Goal: Task Accomplishment & Management: Use online tool/utility

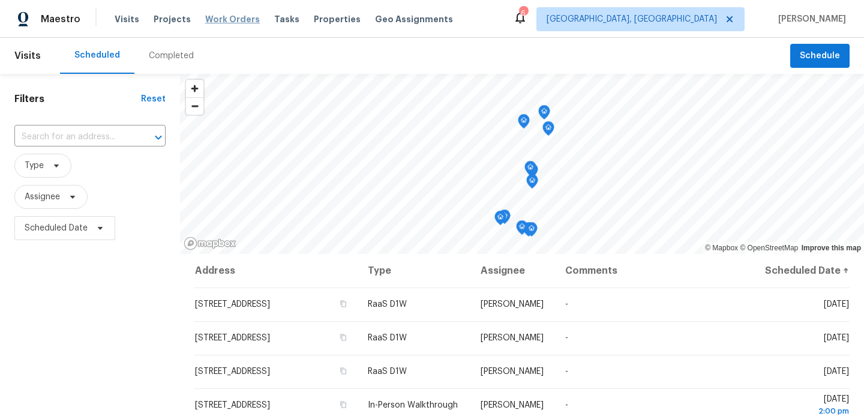
click at [234, 22] on span "Work Orders" at bounding box center [232, 19] width 55 height 12
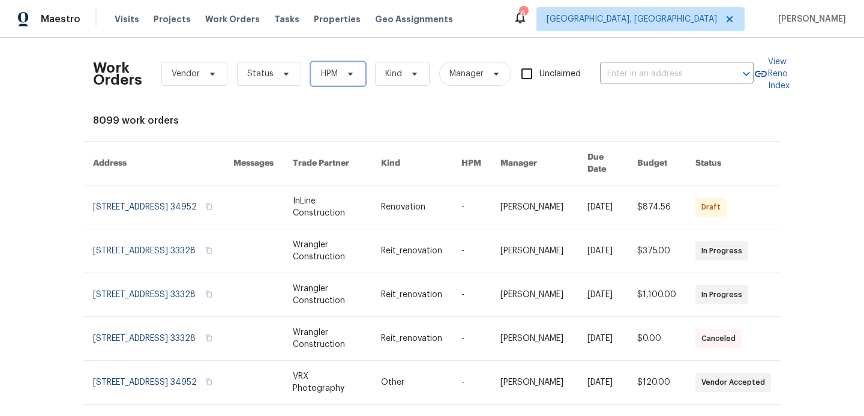
click at [344, 74] on span at bounding box center [348, 74] width 13 height 10
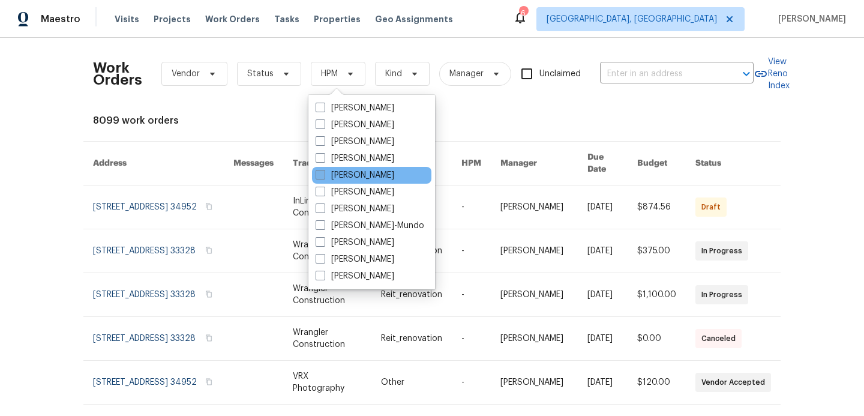
click at [322, 181] on label "[PERSON_NAME]" at bounding box center [355, 175] width 79 height 12
click at [322, 177] on input "[PERSON_NAME]" at bounding box center [320, 173] width 8 height 8
checkbox input "true"
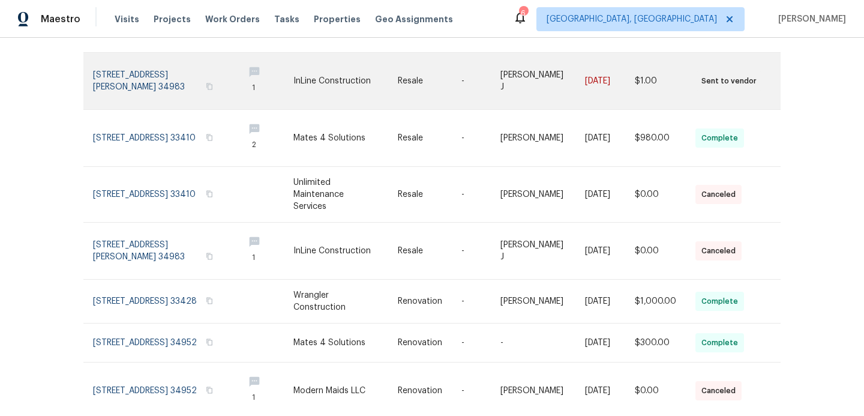
scroll to position [277, 0]
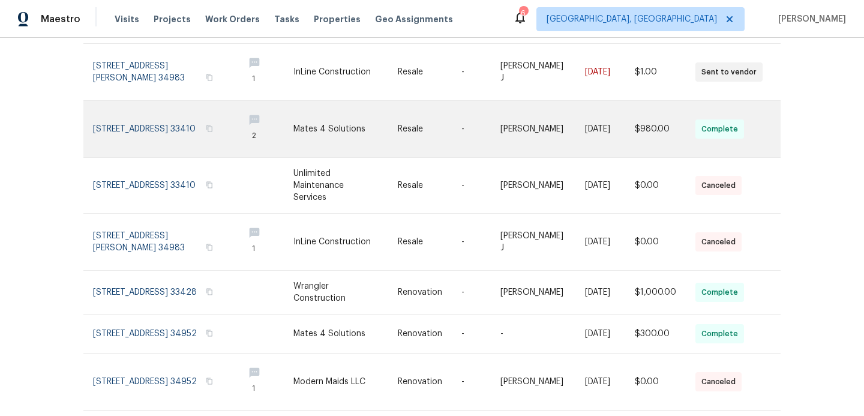
click at [351, 137] on link at bounding box center [346, 129] width 104 height 56
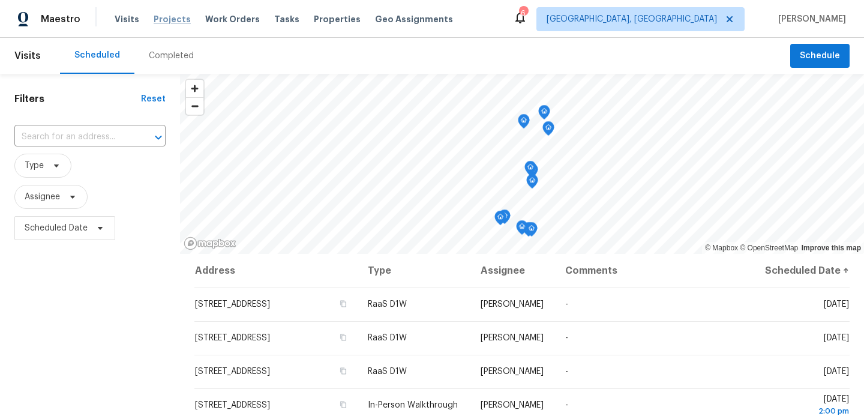
click at [174, 21] on span "Projects" at bounding box center [172, 19] width 37 height 12
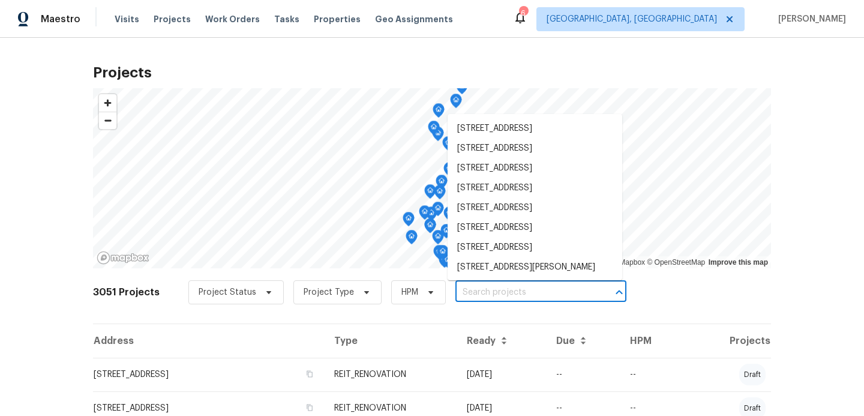
click at [481, 294] on input "text" at bounding box center [524, 292] width 137 height 19
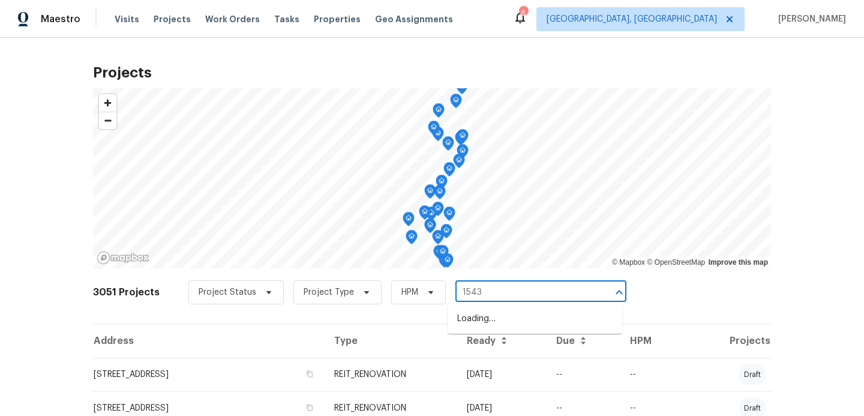
type input "15431"
click at [499, 324] on li "[STREET_ADDRESS]" at bounding box center [535, 319] width 175 height 20
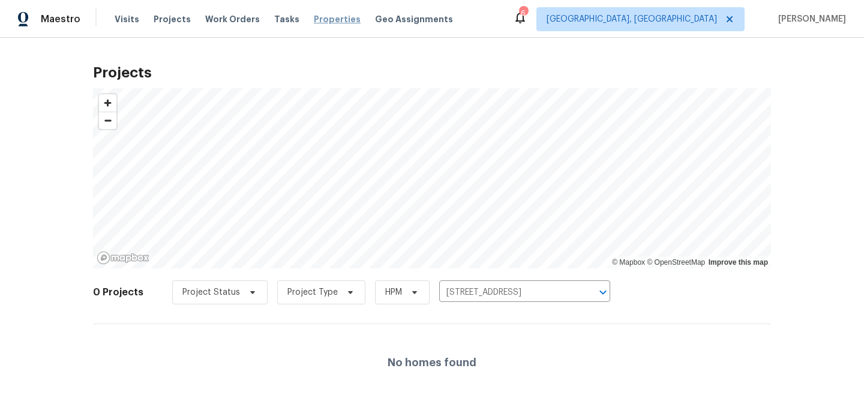
click at [328, 17] on span "Properties" at bounding box center [337, 19] width 47 height 12
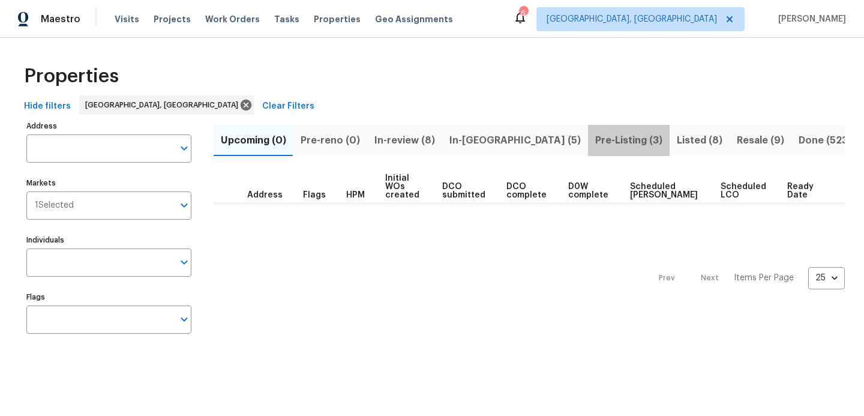
click at [595, 137] on span "Pre-Listing (3)" at bounding box center [628, 140] width 67 height 17
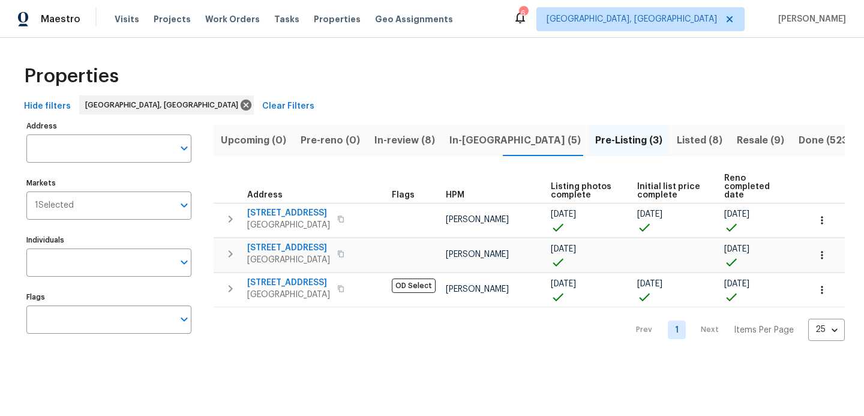
click at [677, 141] on span "Listed (8)" at bounding box center [700, 140] width 46 height 17
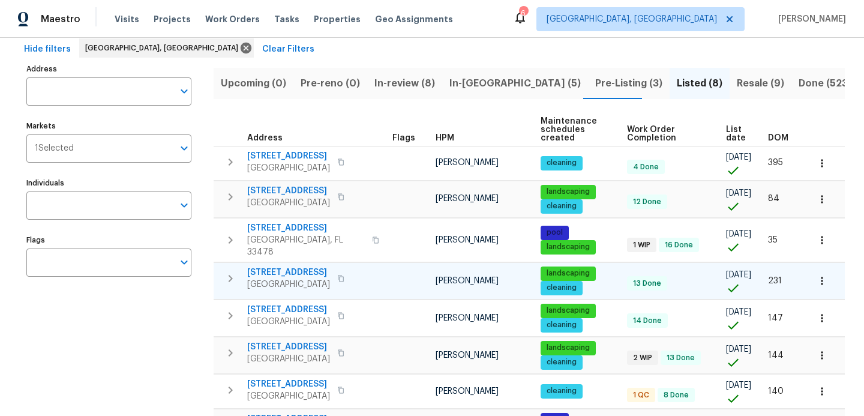
scroll to position [59, 0]
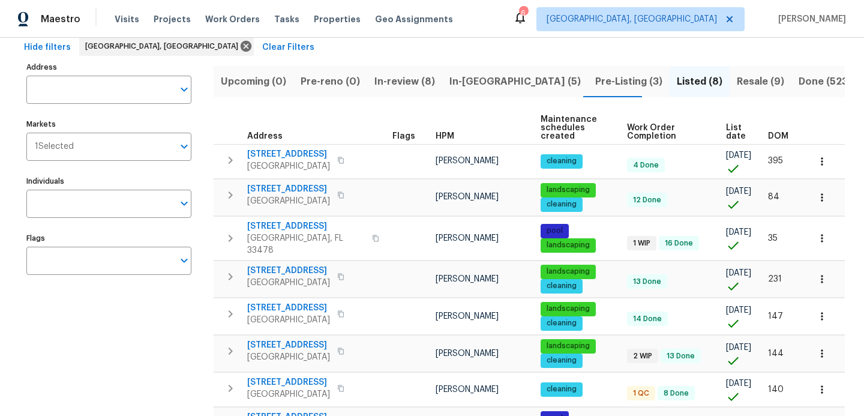
click at [450, 83] on span "In-reno (5)" at bounding box center [515, 81] width 131 height 17
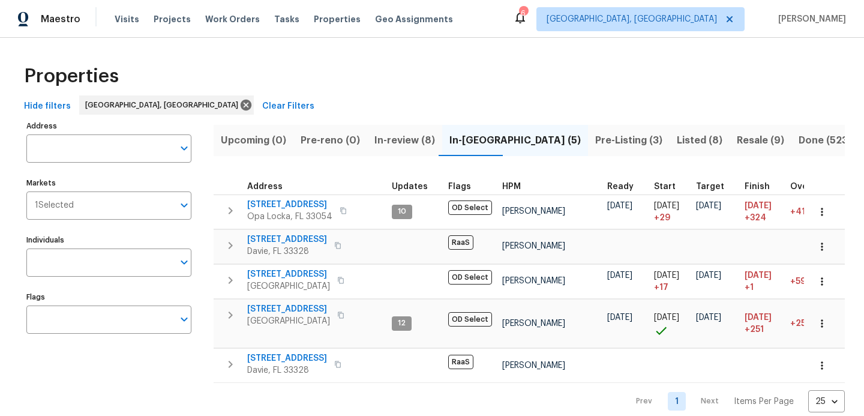
click at [385, 137] on span "In-review (8)" at bounding box center [405, 140] width 61 height 17
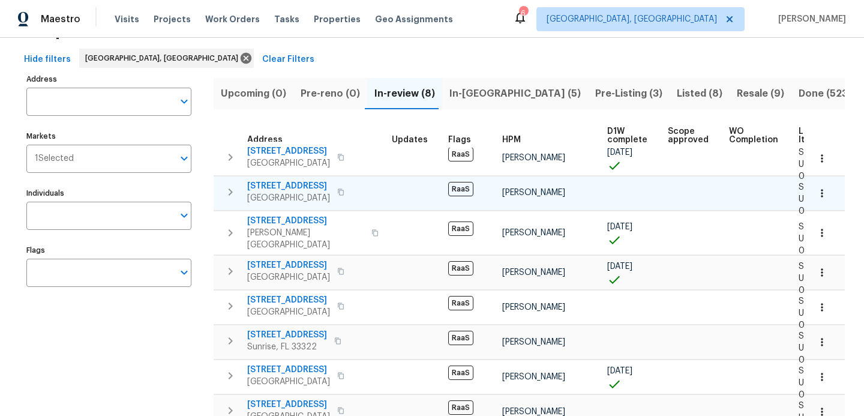
scroll to position [34, 0]
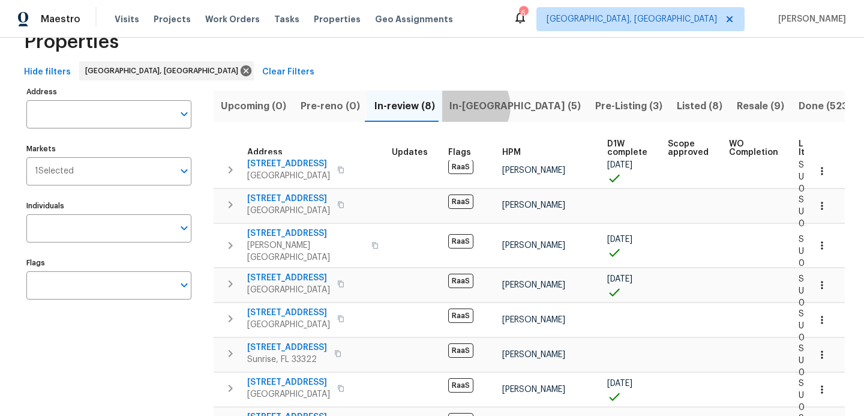
click at [465, 106] on span "In-reno (5)" at bounding box center [515, 106] width 131 height 17
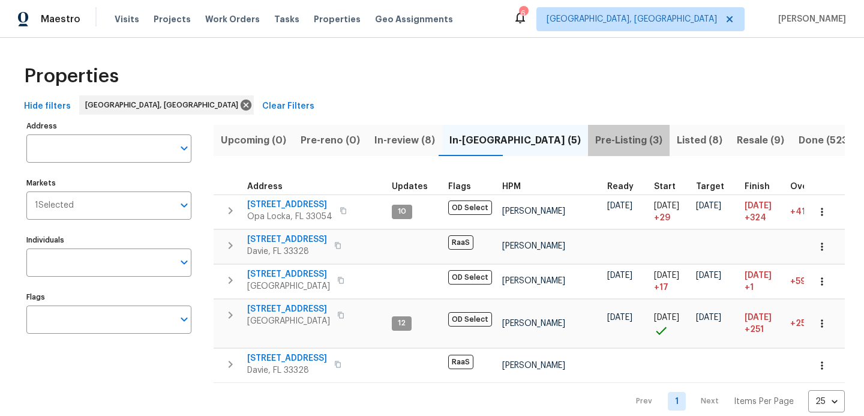
click at [595, 139] on span "Pre-Listing (3)" at bounding box center [628, 140] width 67 height 17
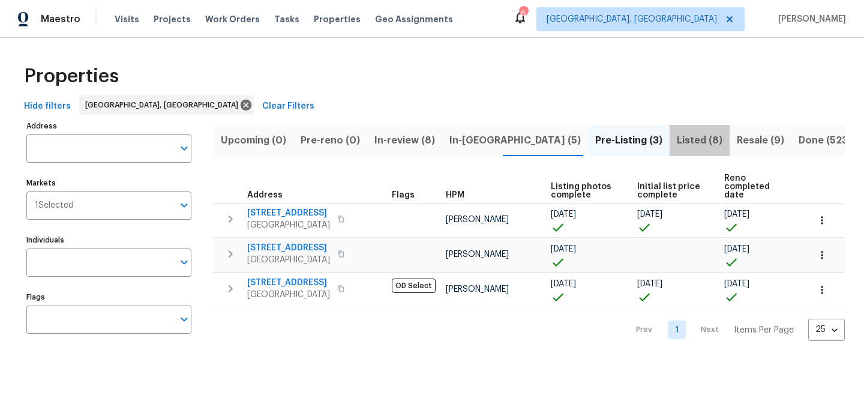
click at [677, 136] on span "Listed (8)" at bounding box center [700, 140] width 46 height 17
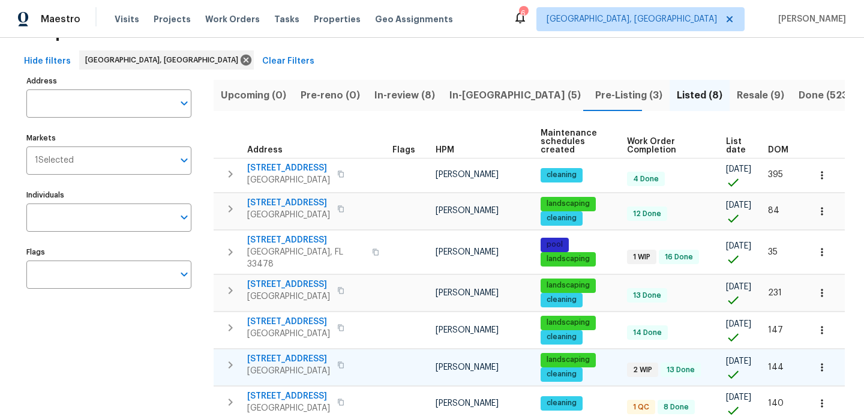
scroll to position [35, 0]
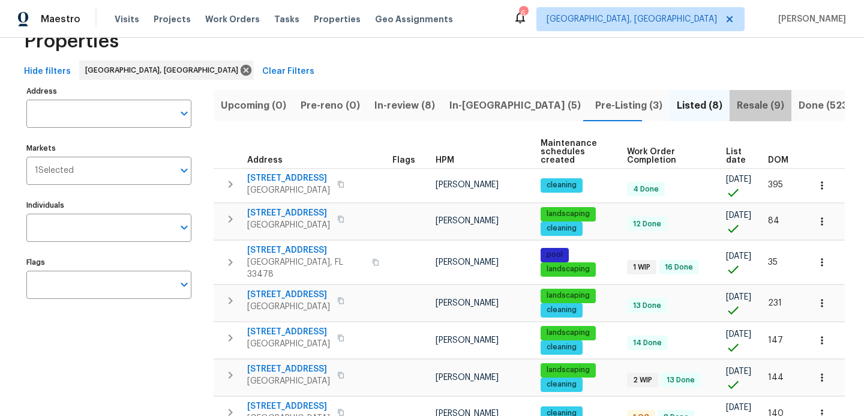
click at [737, 101] on span "Resale (9)" at bounding box center [760, 105] width 47 height 17
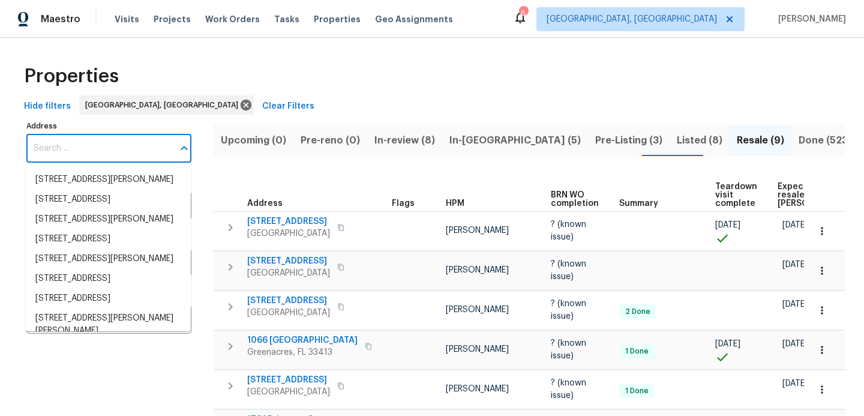
click at [118, 145] on input "Address" at bounding box center [99, 148] width 147 height 28
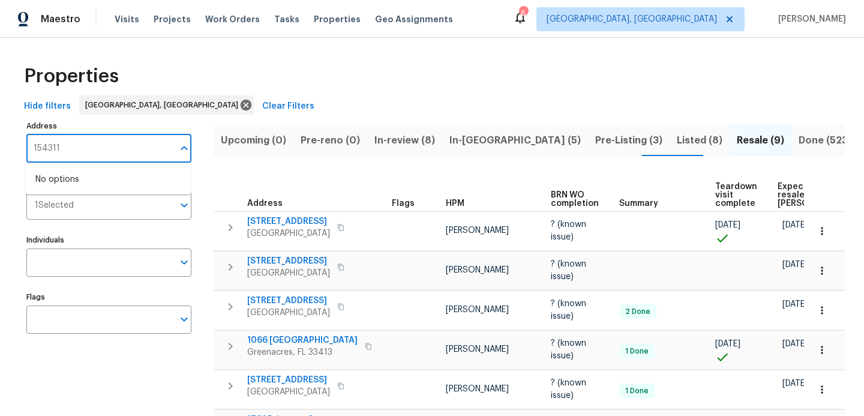
type input "15431"
click at [115, 180] on li "15431 105th Dr N Jupiter FL 33478" at bounding box center [108, 180] width 165 height 20
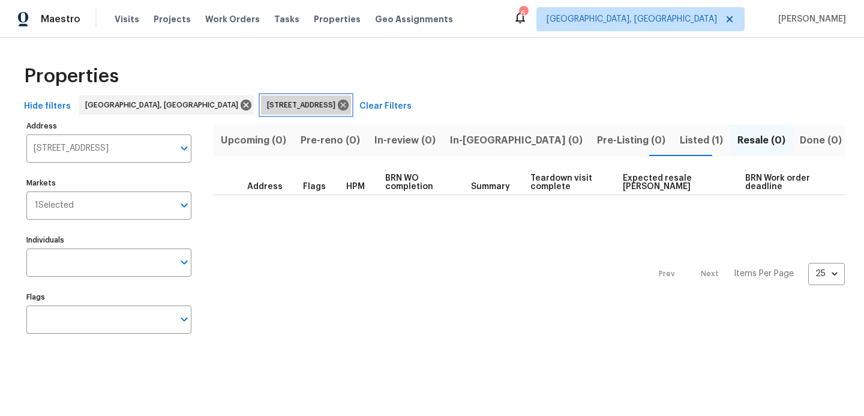
click at [267, 101] on span "15431 105th Dr N Jupiter FL 33478" at bounding box center [303, 105] width 73 height 12
click at [276, 247] on div "Prev Next Items Per Page 25 25 ​" at bounding box center [530, 270] width 632 height 151
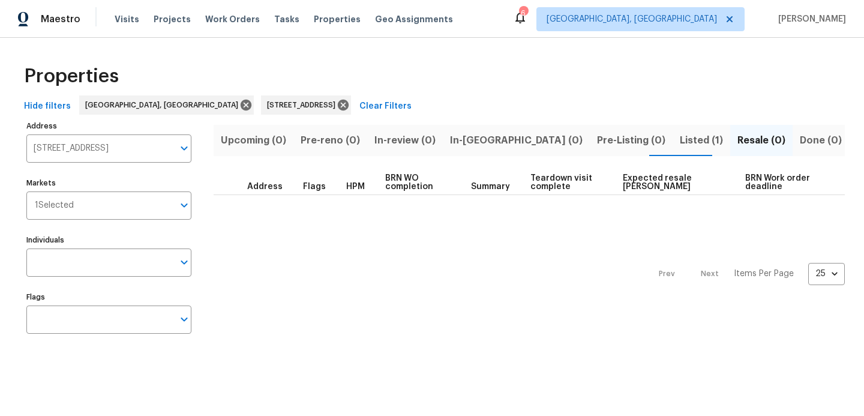
click at [276, 247] on div "Prev Next Items Per Page 25 25 ​" at bounding box center [530, 270] width 632 height 151
click at [680, 142] on span "Listed (1)" at bounding box center [701, 140] width 43 height 17
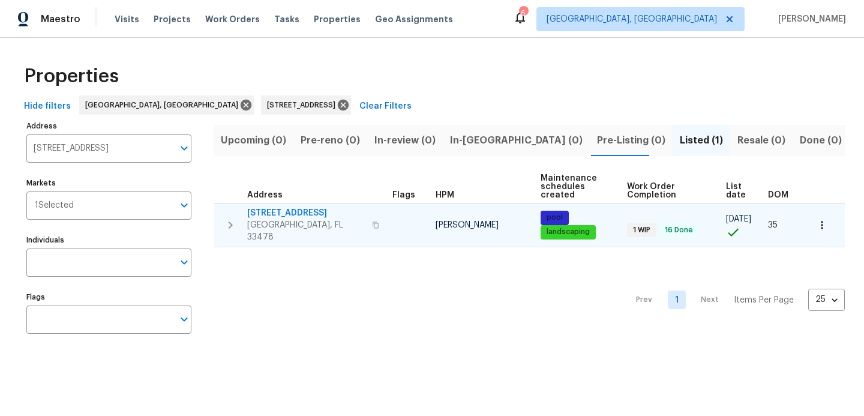
click at [292, 213] on span "15431 105th Dr N" at bounding box center [306, 213] width 118 height 12
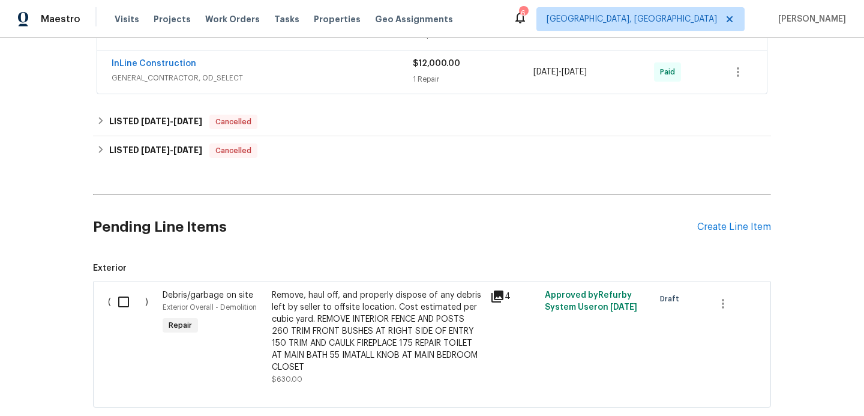
scroll to position [801, 0]
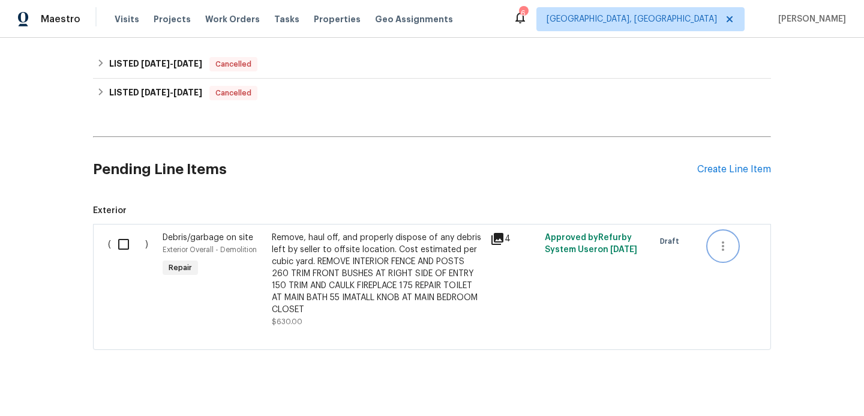
click at [728, 245] on icon "button" at bounding box center [723, 246] width 14 height 14
click at [728, 245] on li "Cancel" at bounding box center [732, 246] width 46 height 20
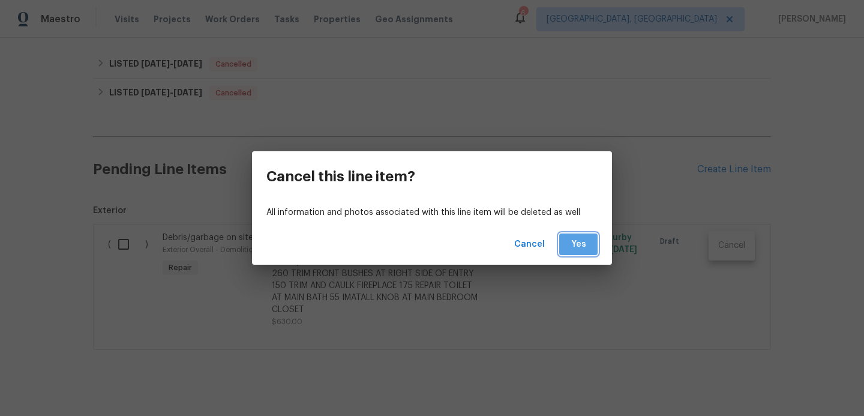
click at [580, 247] on span "Yes" at bounding box center [578, 244] width 19 height 15
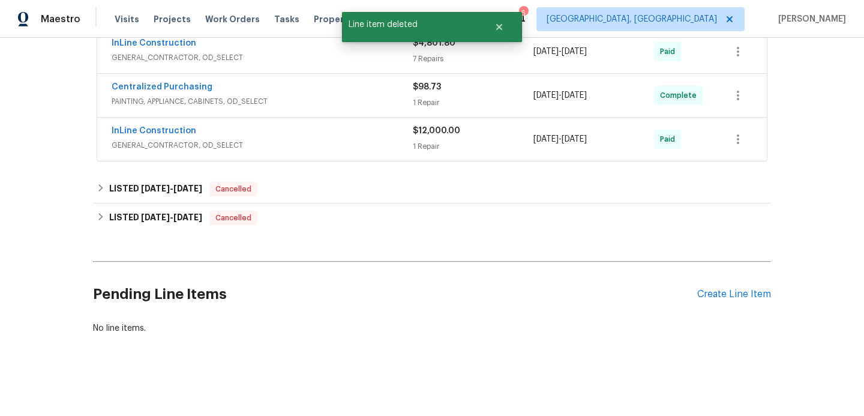
scroll to position [677, 0]
click at [737, 297] on div "Create Line Item" at bounding box center [735, 294] width 74 height 11
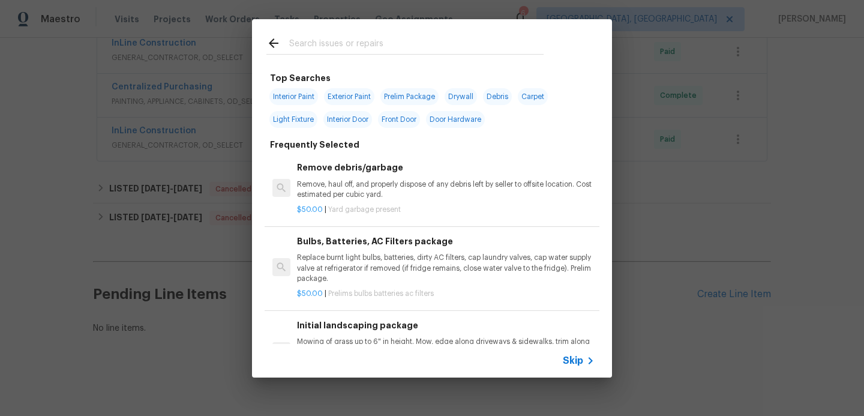
click at [343, 51] on input "text" at bounding box center [416, 45] width 255 height 18
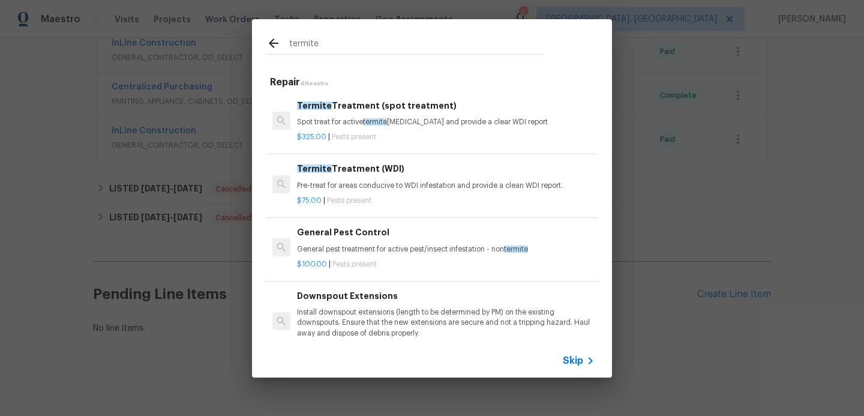
type input "termite"
click at [376, 167] on h6 "Termite Treatment (WDI)" at bounding box center [446, 168] width 298 height 13
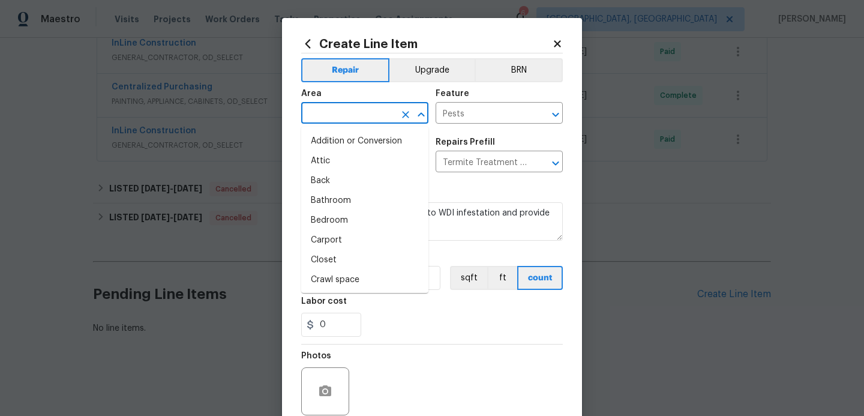
click at [373, 114] on input "text" at bounding box center [348, 114] width 94 height 19
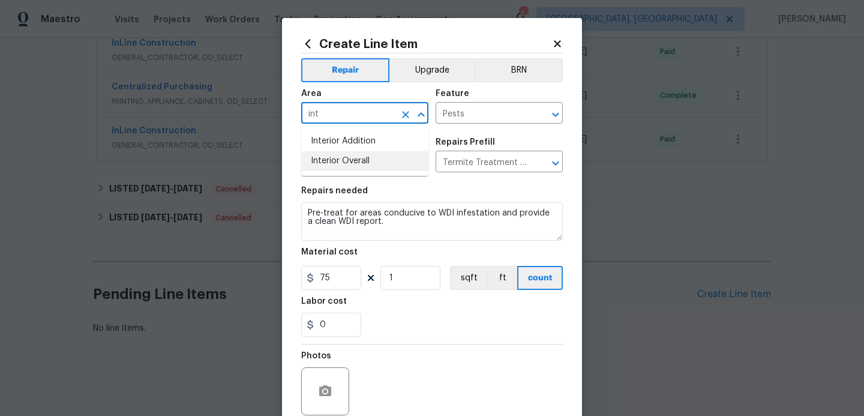
click at [352, 165] on li "Interior Overall" at bounding box center [364, 161] width 127 height 20
type input "Interior Overall"
click at [331, 283] on input "75" at bounding box center [331, 278] width 60 height 24
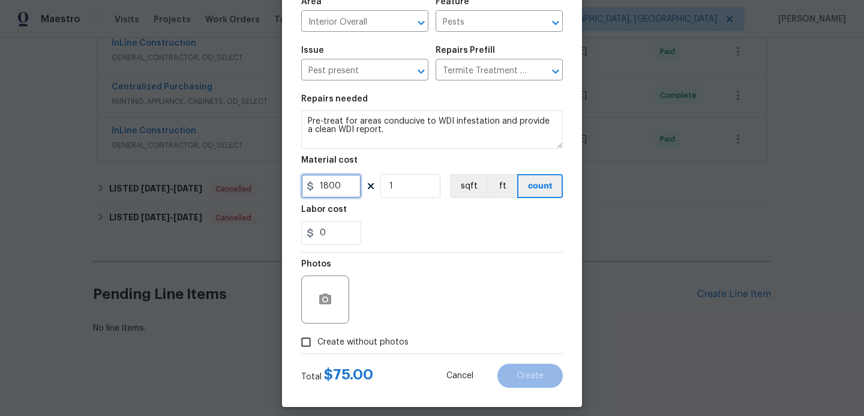
scroll to position [92, 0]
type input "1800"
click at [309, 343] on input "Create without photos" at bounding box center [306, 341] width 23 height 23
checkbox input "true"
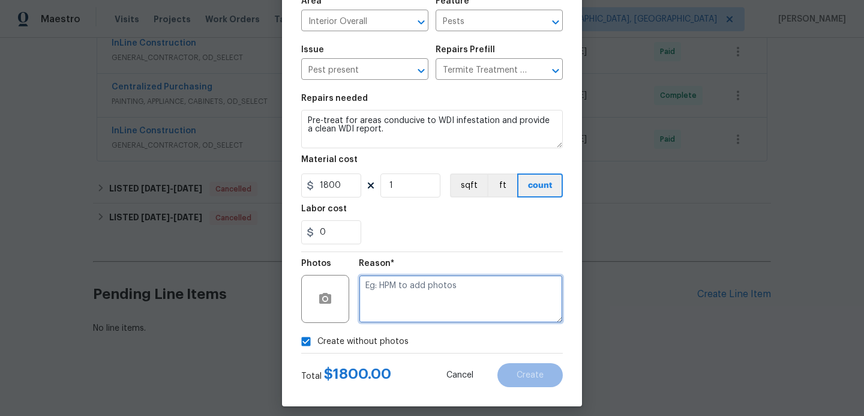
click at [416, 305] on textarea at bounding box center [461, 299] width 204 height 48
type textarea "hpm to add"
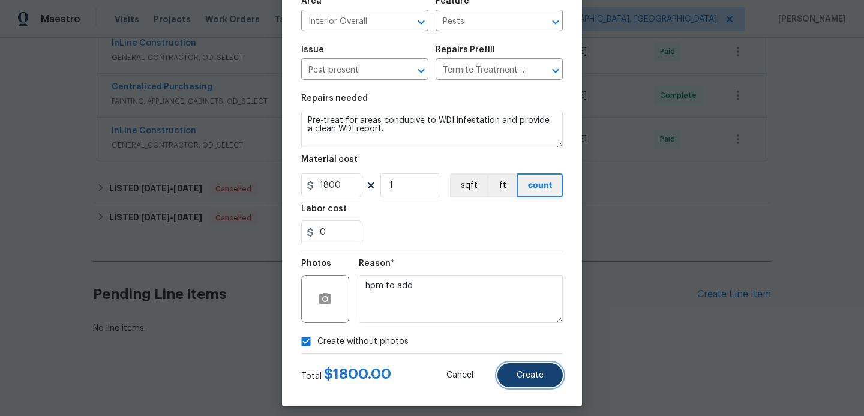
click at [513, 375] on button "Create" at bounding box center [530, 375] width 65 height 24
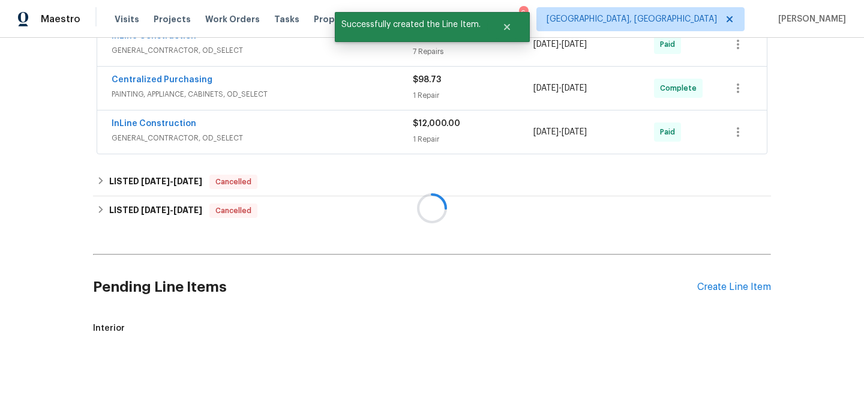
scroll to position [801, 0]
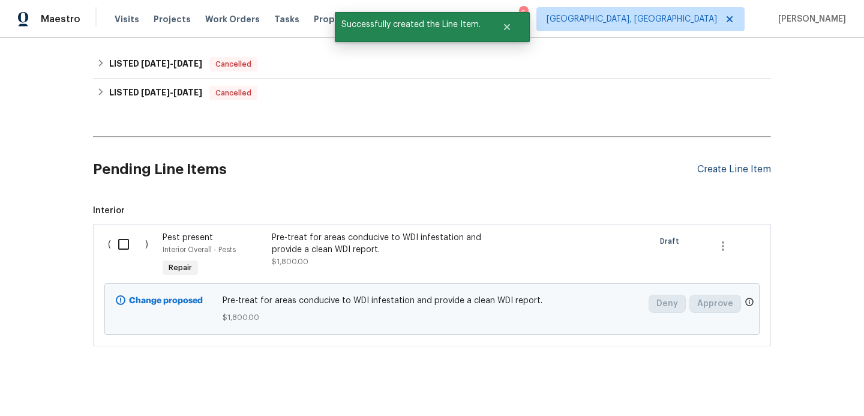
click at [710, 172] on div "Create Line Item" at bounding box center [735, 169] width 74 height 11
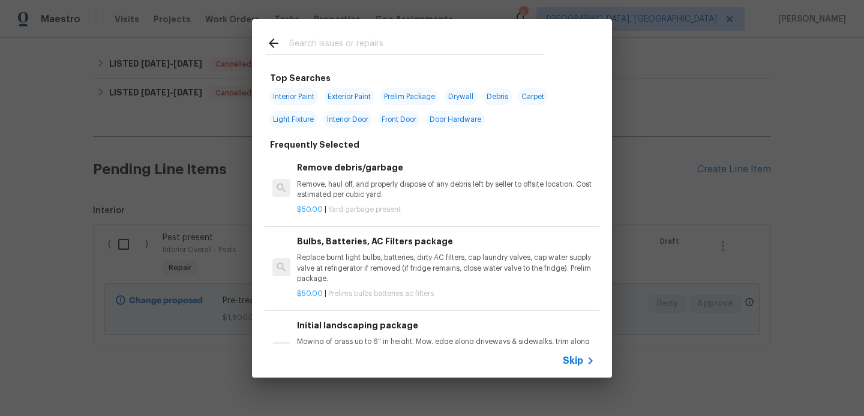
click at [573, 360] on span "Skip" at bounding box center [573, 361] width 20 height 12
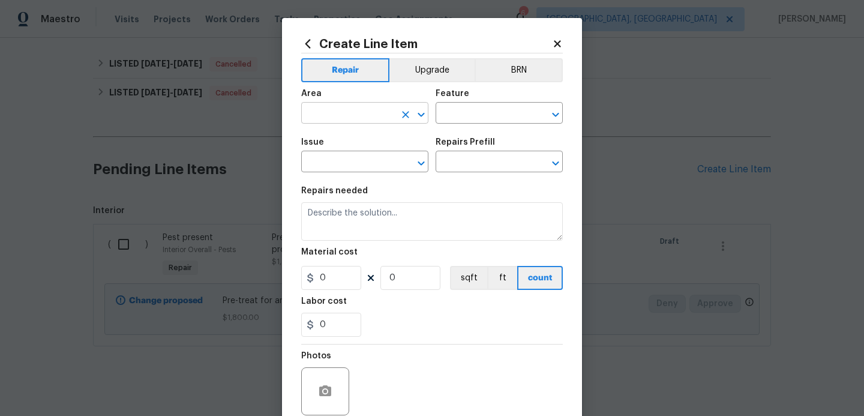
click at [354, 117] on input "text" at bounding box center [348, 114] width 94 height 19
type input "f"
click at [354, 162] on li "Interior Overall" at bounding box center [364, 161] width 127 height 20
type input "Interior Overall"
click at [471, 107] on input "text" at bounding box center [483, 114] width 94 height 19
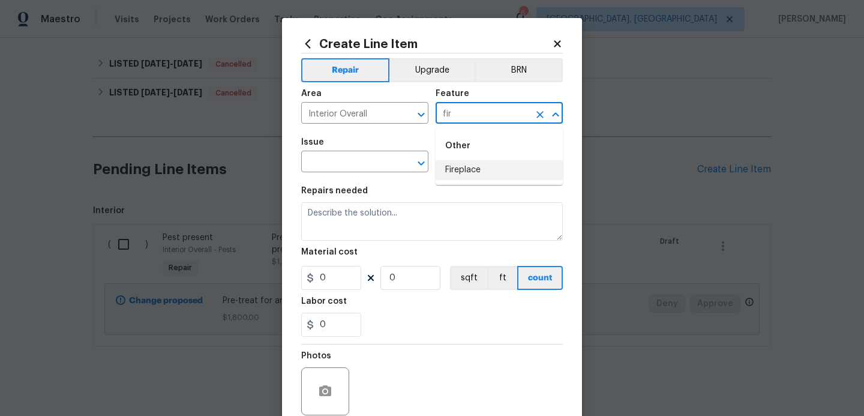
click at [469, 173] on li "Fireplace" at bounding box center [499, 170] width 127 height 20
type input "Fireplace"
click at [358, 168] on input "text" at bounding box center [348, 163] width 94 height 19
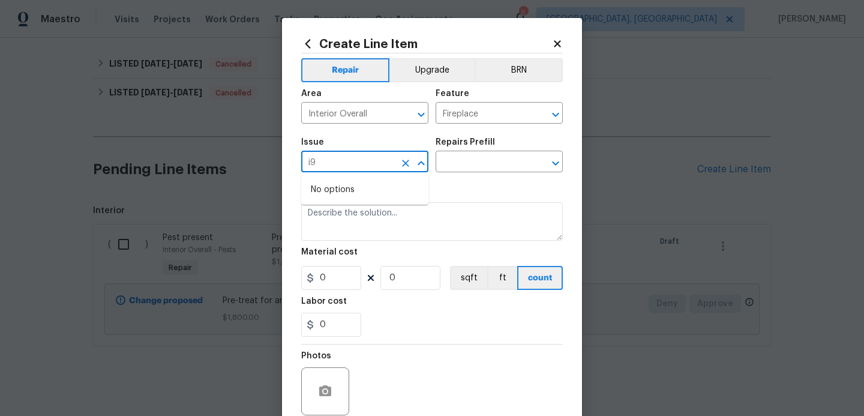
type input "i"
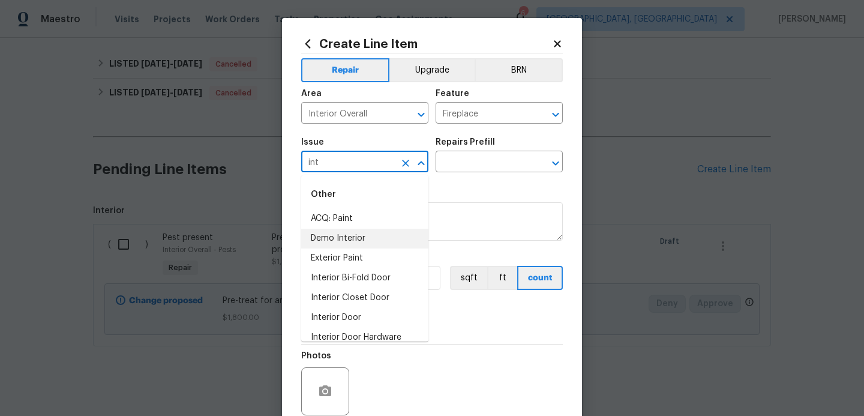
click at [347, 241] on li "Demo Interior" at bounding box center [364, 239] width 127 height 20
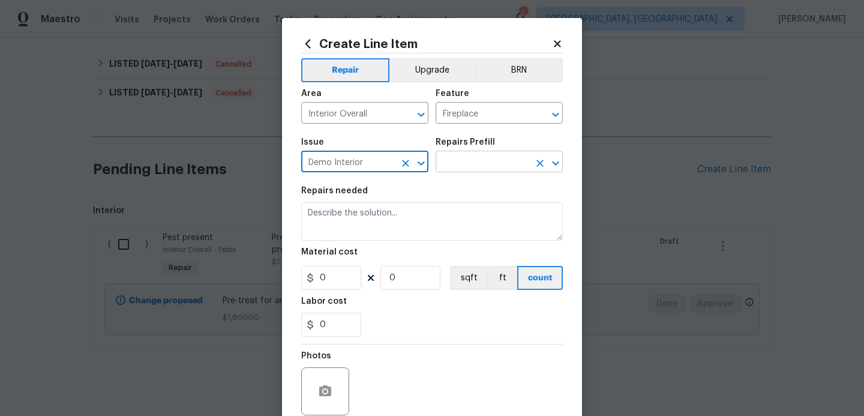
type input "Demo Interior"
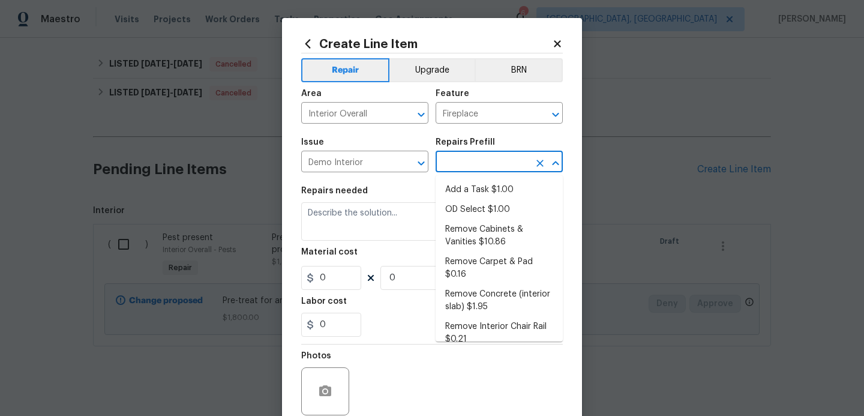
click at [498, 159] on input "text" at bounding box center [483, 163] width 94 height 19
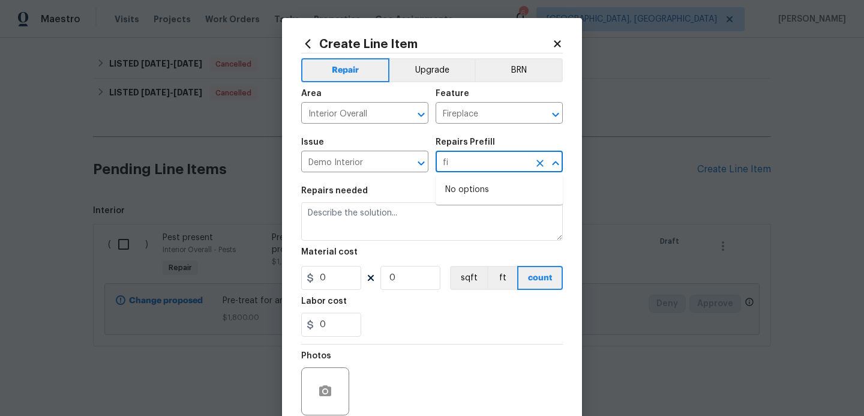
type input "f"
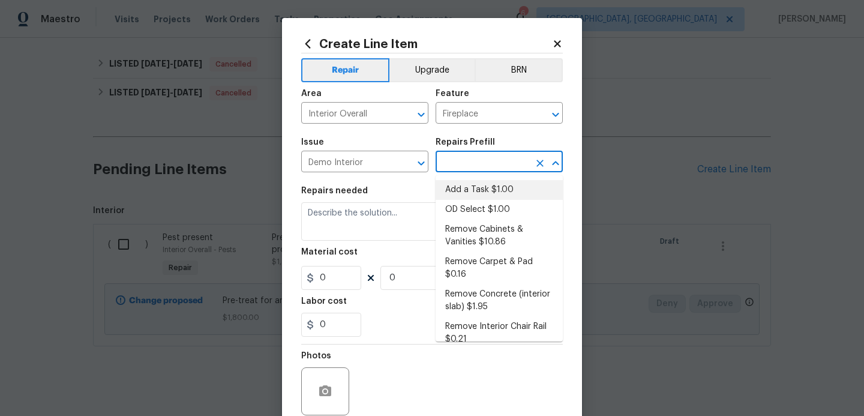
click at [492, 192] on li "Add a Task $1.00" at bounding box center [499, 190] width 127 height 20
type input "Demolition"
type input "Add a Task $1.00"
type textarea "HPM to detail"
type input "1"
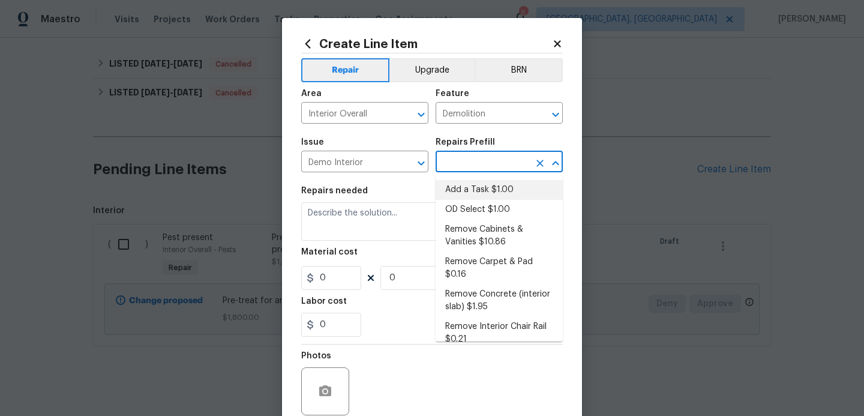
type input "1"
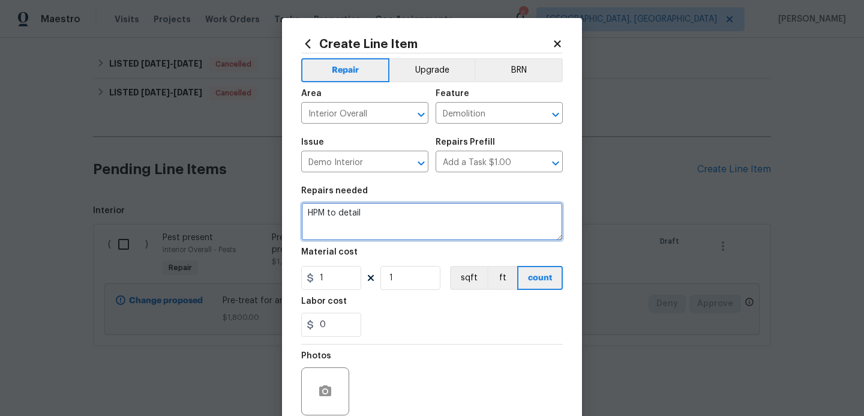
click at [381, 225] on textarea "HPM to detail" at bounding box center [432, 221] width 262 height 38
type textarea "H"
type textarea "remove fireplace repair drywall cap gas line correctly per code repair all dama…"
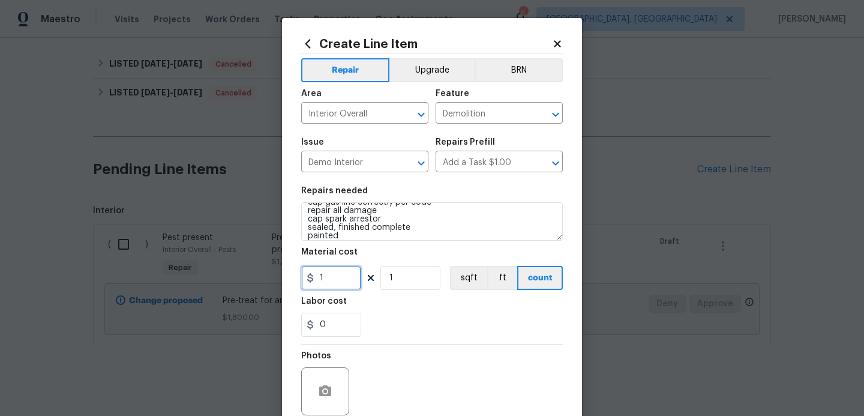
click at [335, 286] on input "1" at bounding box center [331, 278] width 60 height 24
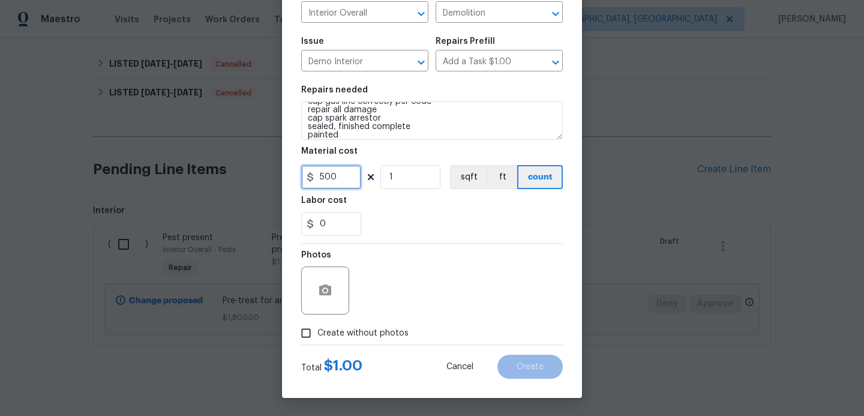
type input "500"
click at [305, 337] on input "Create without photos" at bounding box center [306, 333] width 23 height 23
checkbox input "true"
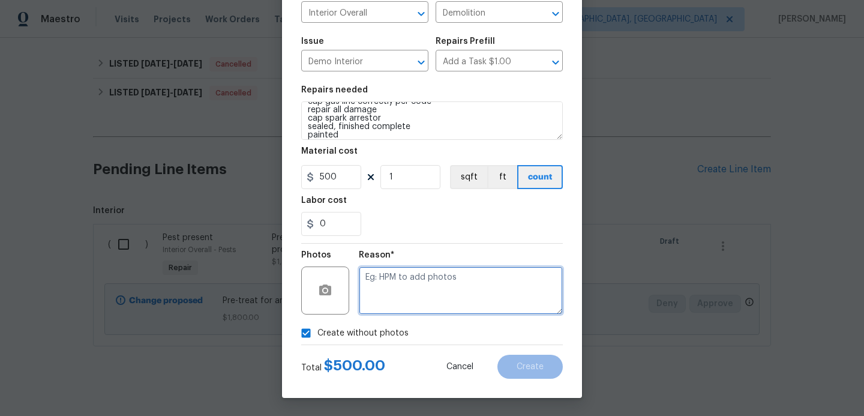
click at [385, 288] on textarea at bounding box center [461, 291] width 204 height 48
type textarea "hpm to add"
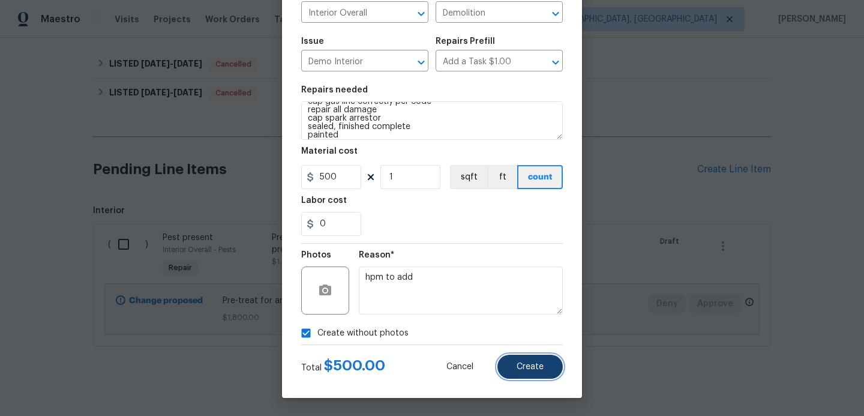
click at [519, 375] on button "Create" at bounding box center [530, 367] width 65 height 24
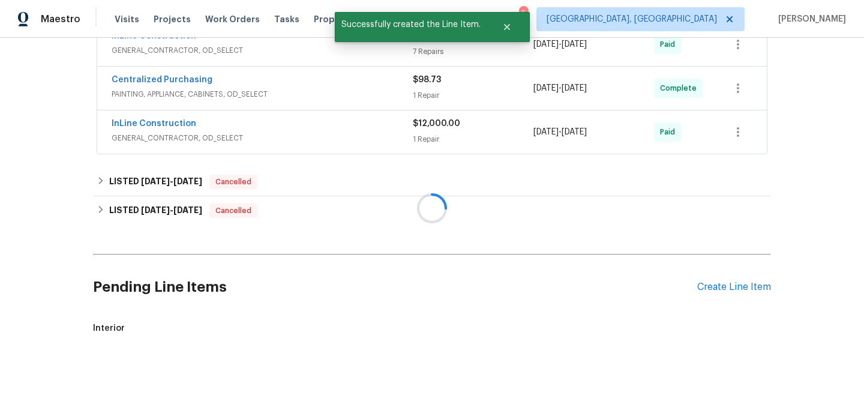
scroll to position [801, 0]
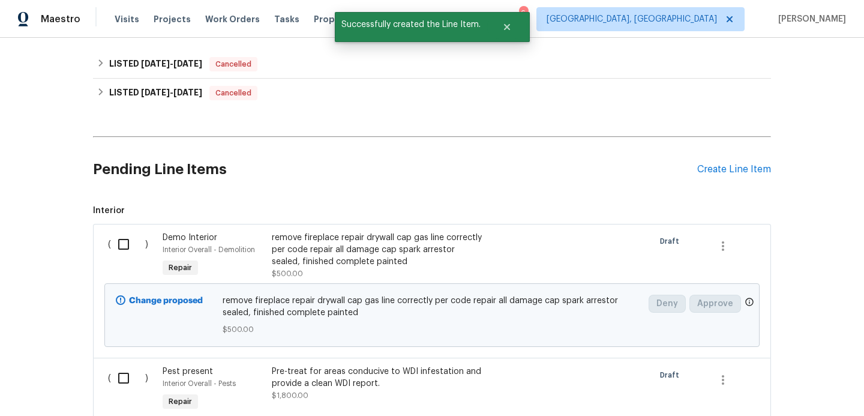
click at [122, 247] on input "checkbox" at bounding box center [128, 244] width 34 height 25
checkbox input "true"
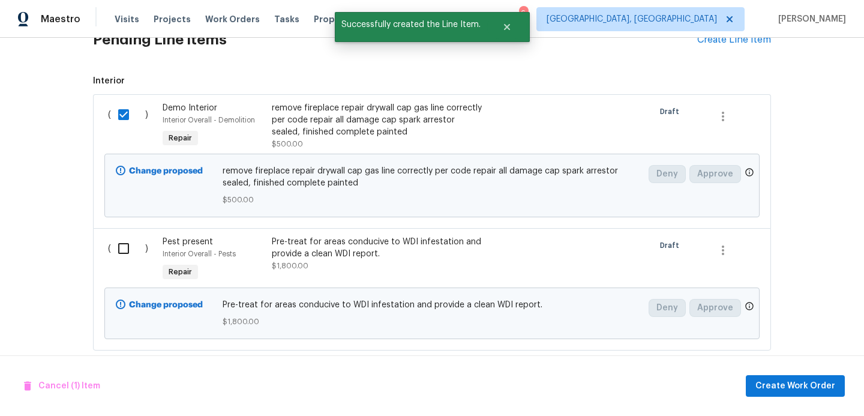
scroll to position [932, 0]
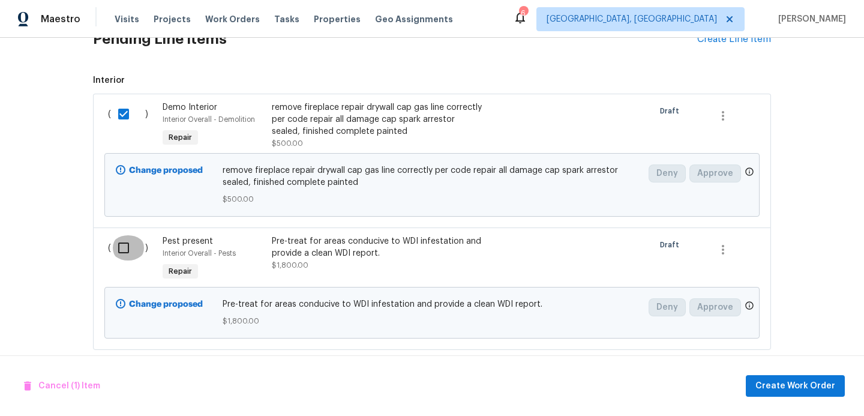
click at [124, 252] on input "checkbox" at bounding box center [128, 247] width 34 height 25
checkbox input "true"
drag, startPoint x: 564, startPoint y: 330, endPoint x: 681, endPoint y: 334, distance: 117.8
click at [591, 330] on div "Pre-treat for areas conducive to WDI infestation and provide a clean WDI report…" at bounding box center [432, 313] width 427 height 36
click at [773, 397] on div "Cancel (2) Items Create Work Order" at bounding box center [432, 385] width 864 height 61
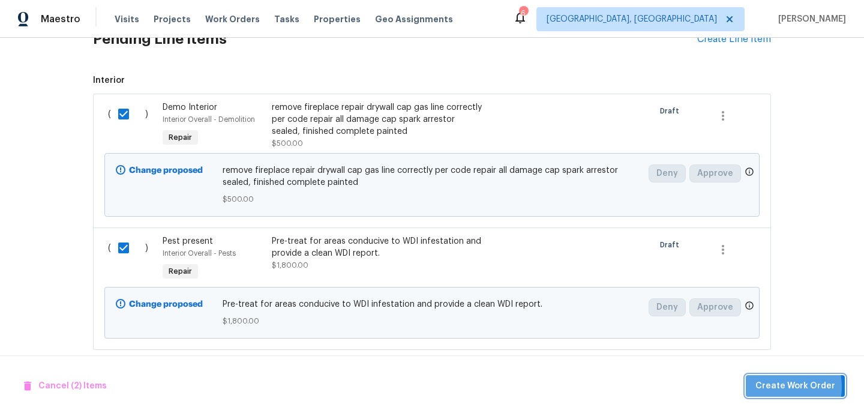
click at [777, 387] on span "Create Work Order" at bounding box center [796, 386] width 80 height 15
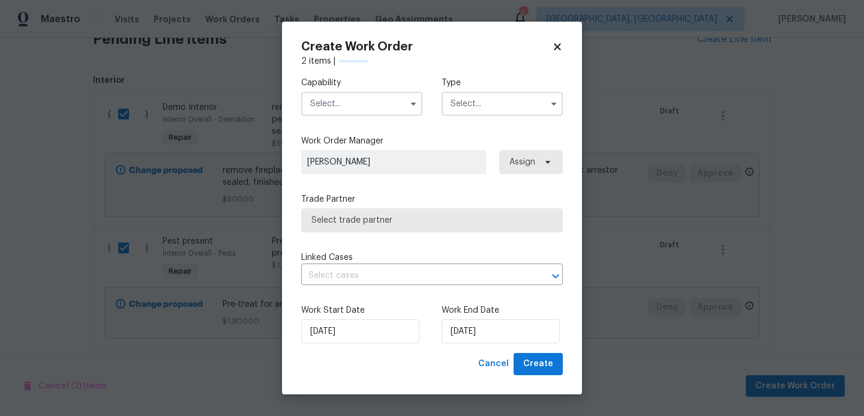
checkbox input "false"
click at [368, 106] on input "text" at bounding box center [361, 104] width 121 height 24
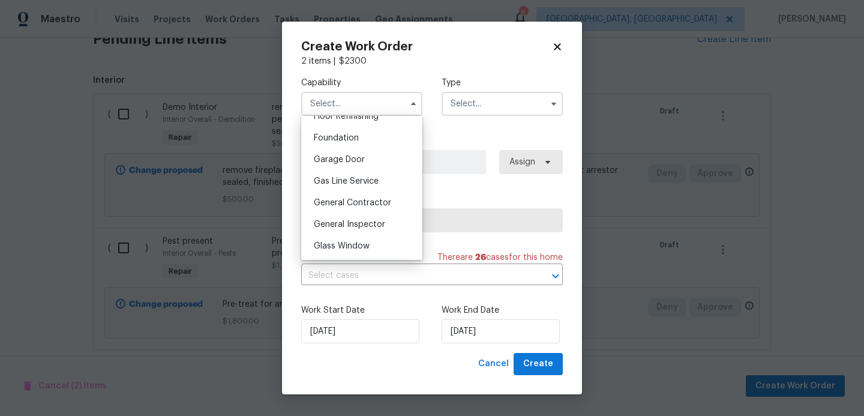
scroll to position [504, 0]
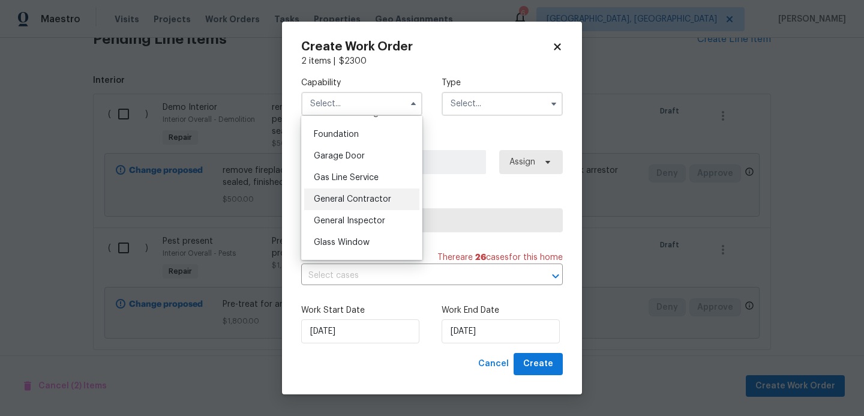
click at [346, 196] on span "General Contractor" at bounding box center [352, 199] width 77 height 8
type input "General Contractor"
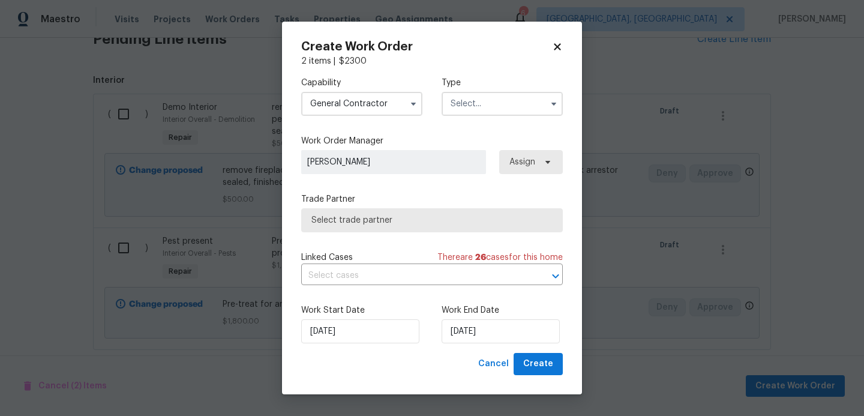
click at [498, 106] on input "text" at bounding box center [502, 104] width 121 height 24
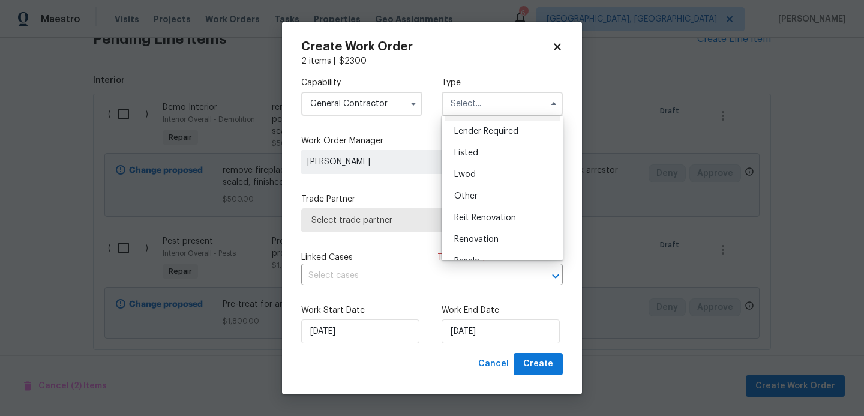
scroll to position [143, 0]
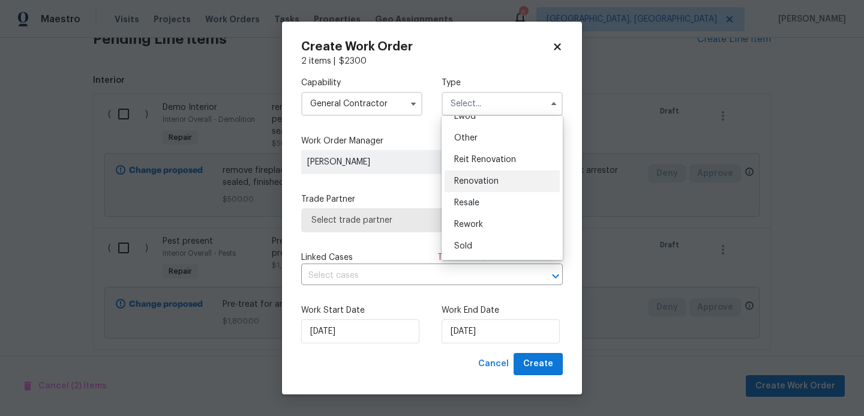
click at [488, 184] on span "Renovation" at bounding box center [476, 181] width 44 height 8
type input "Renovation"
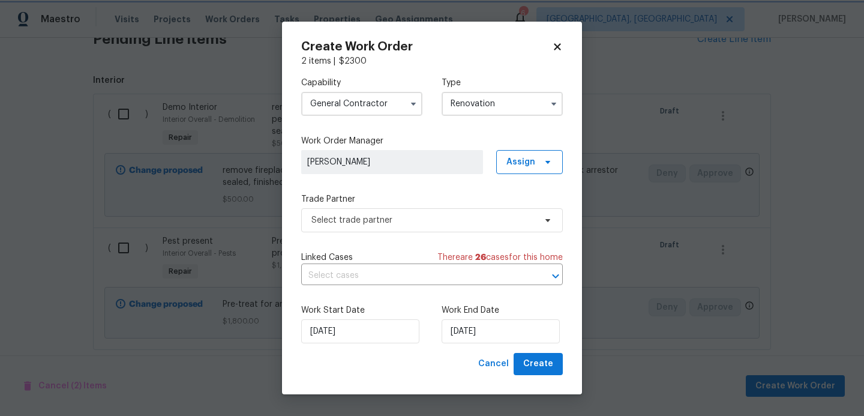
scroll to position [0, 0]
click at [382, 220] on span "Select trade partner" at bounding box center [424, 220] width 224 height 12
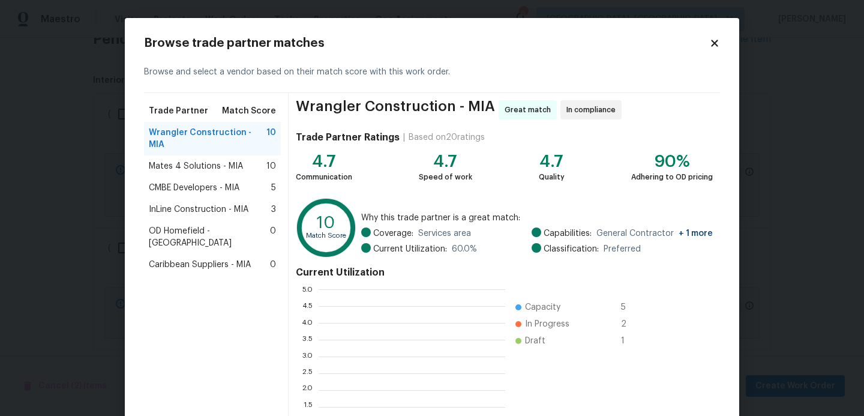
scroll to position [168, 187]
click at [180, 160] on span "Mates 4 Solutions - MIA" at bounding box center [196, 166] width 94 height 12
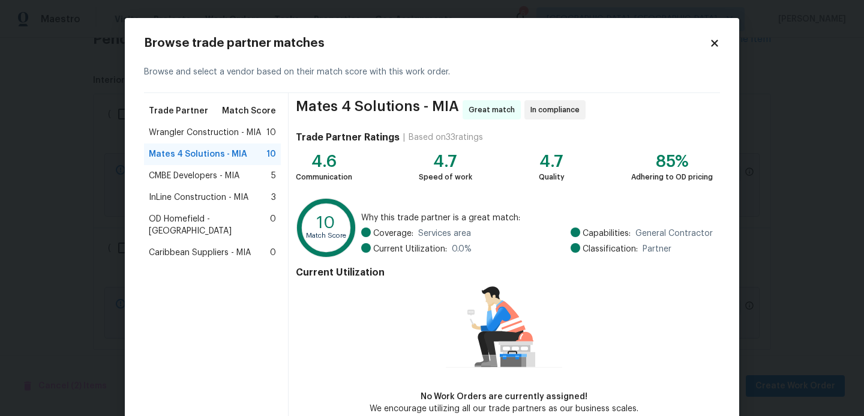
scroll to position [64, 0]
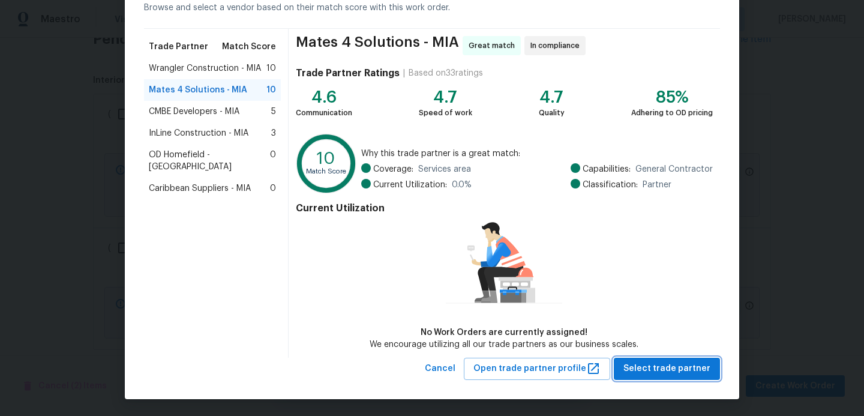
click at [645, 364] on span "Select trade partner" at bounding box center [667, 368] width 87 height 15
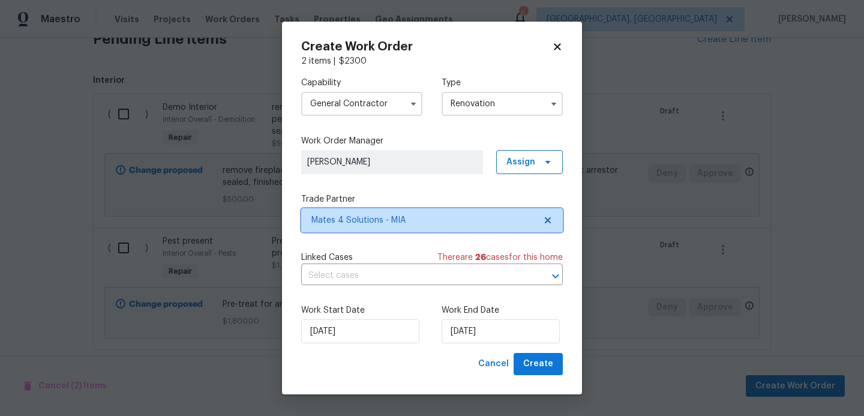
scroll to position [0, 0]
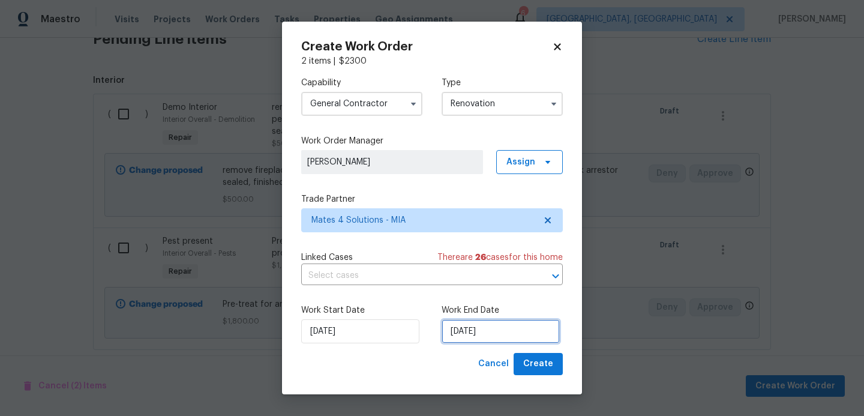
click at [495, 339] on input "9/19/2025" at bounding box center [501, 331] width 118 height 24
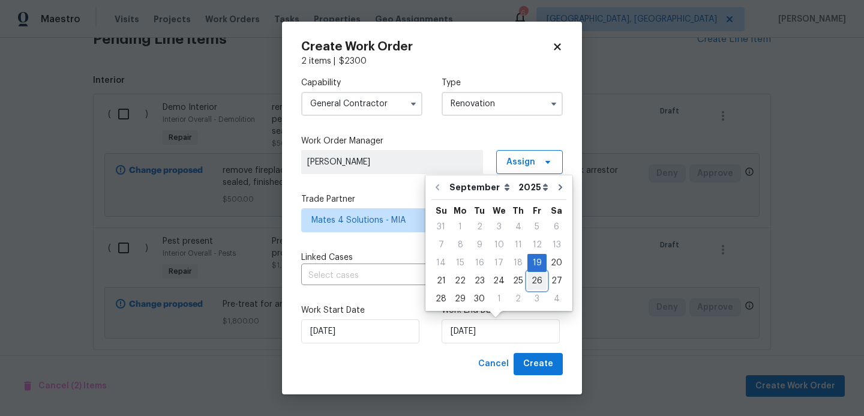
click at [529, 280] on div "26" at bounding box center [537, 281] width 19 height 17
type input "9/26/2025"
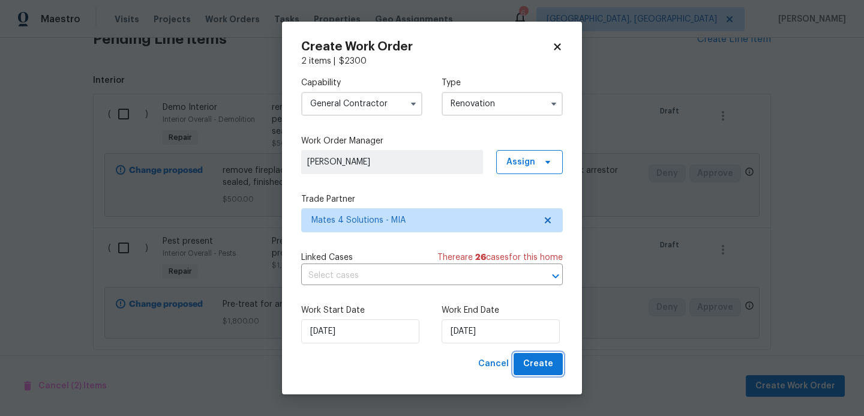
click at [543, 365] on span "Create" at bounding box center [538, 364] width 30 height 15
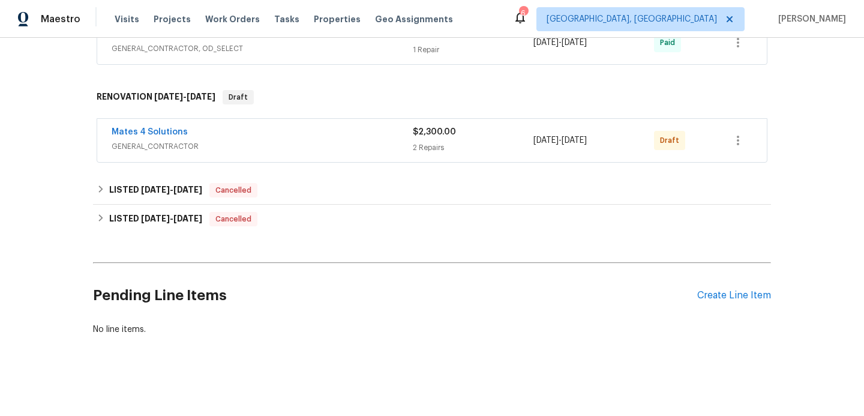
scroll to position [774, 0]
click at [743, 142] on icon "button" at bounding box center [738, 139] width 14 height 14
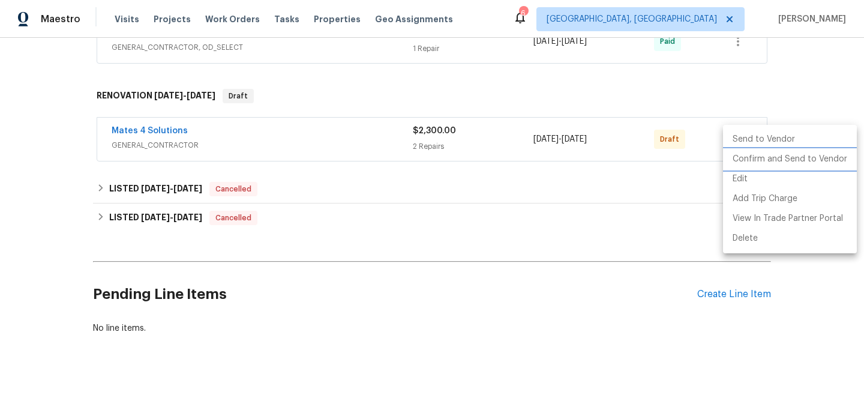
click at [740, 162] on li "Confirm and Send to Vendor" at bounding box center [790, 159] width 134 height 20
